Goal: Information Seeking & Learning: Learn about a topic

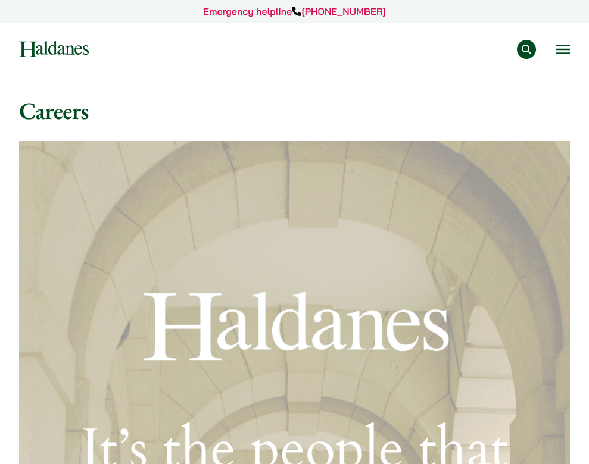
click at [565, 50] on button "Open menu" at bounding box center [562, 50] width 14 height 10
click at [562, 50] on button "Open menu" at bounding box center [562, 50] width 14 height 10
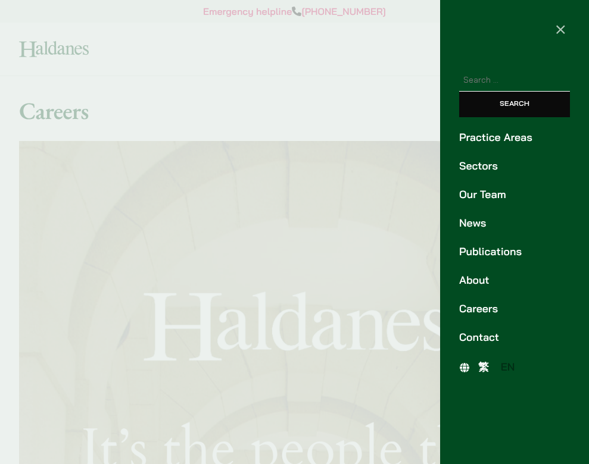
click at [480, 312] on link "Careers" at bounding box center [514, 309] width 111 height 16
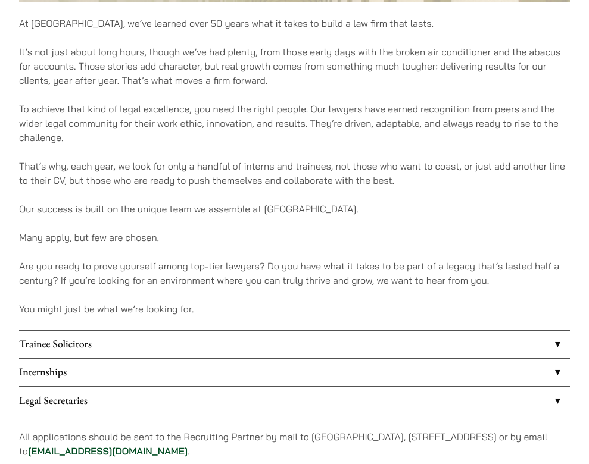
scroll to position [803, 0]
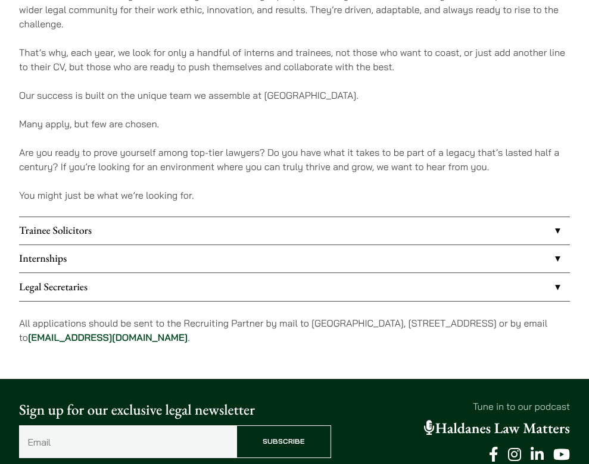
click at [89, 258] on link "Internships" at bounding box center [294, 258] width 550 height 27
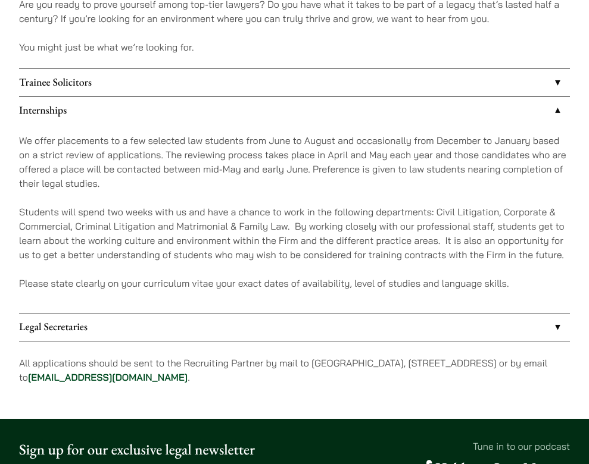
scroll to position [943, 0]
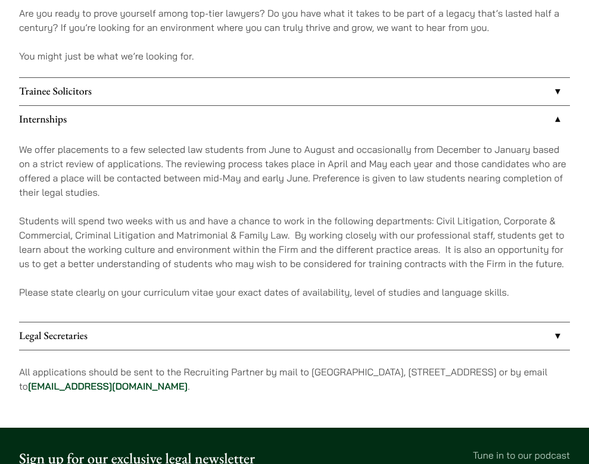
click at [331, 337] on link "Legal Secretaries" at bounding box center [294, 336] width 550 height 27
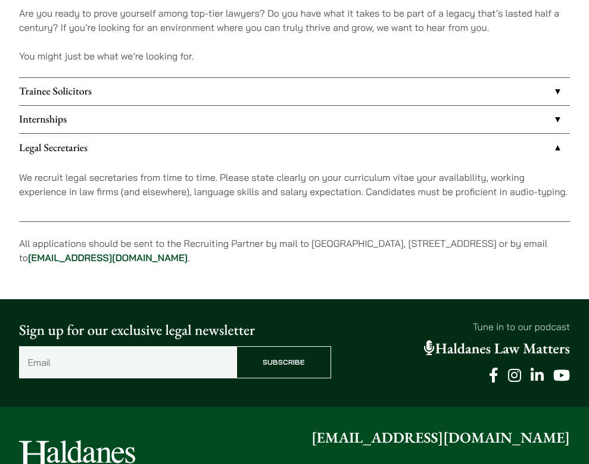
click at [252, 124] on link "Internships" at bounding box center [294, 119] width 550 height 27
